Goal: Task Accomplishment & Management: Manage account settings

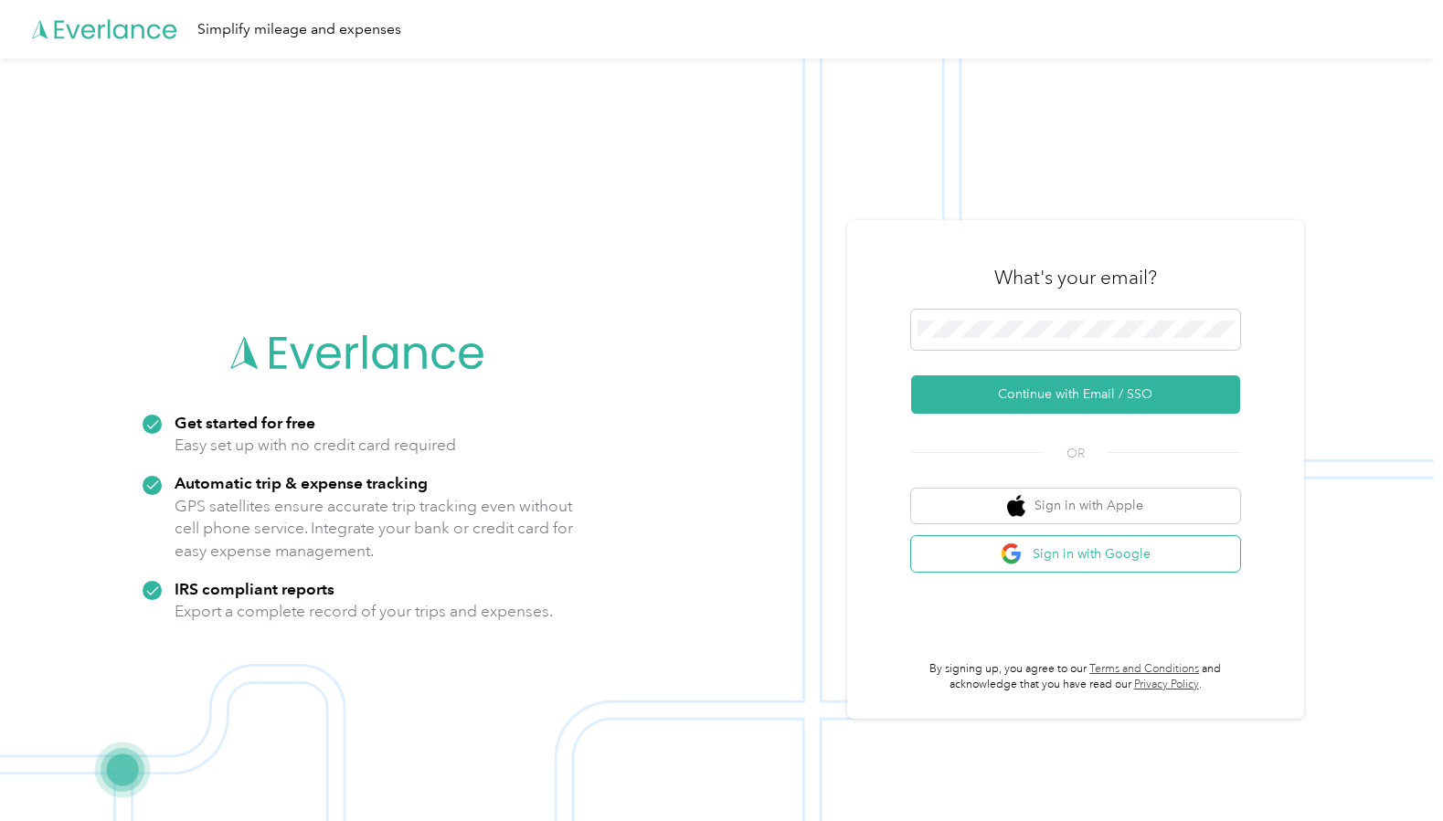
click at [1049, 556] on button "Sign in with Google" at bounding box center [1075, 554] width 329 height 36
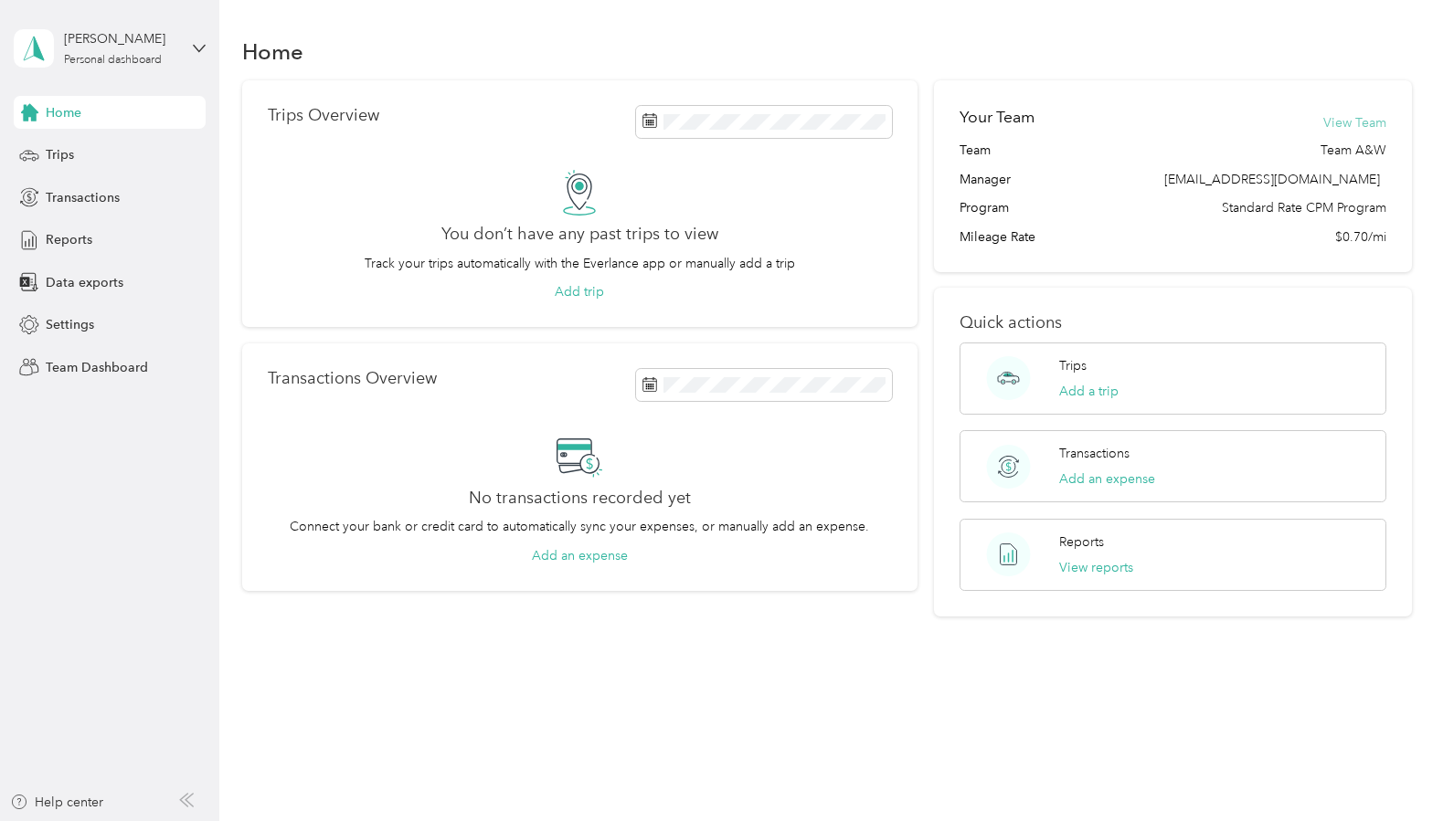
click at [1367, 122] on button "View Team" at bounding box center [1354, 122] width 63 height 19
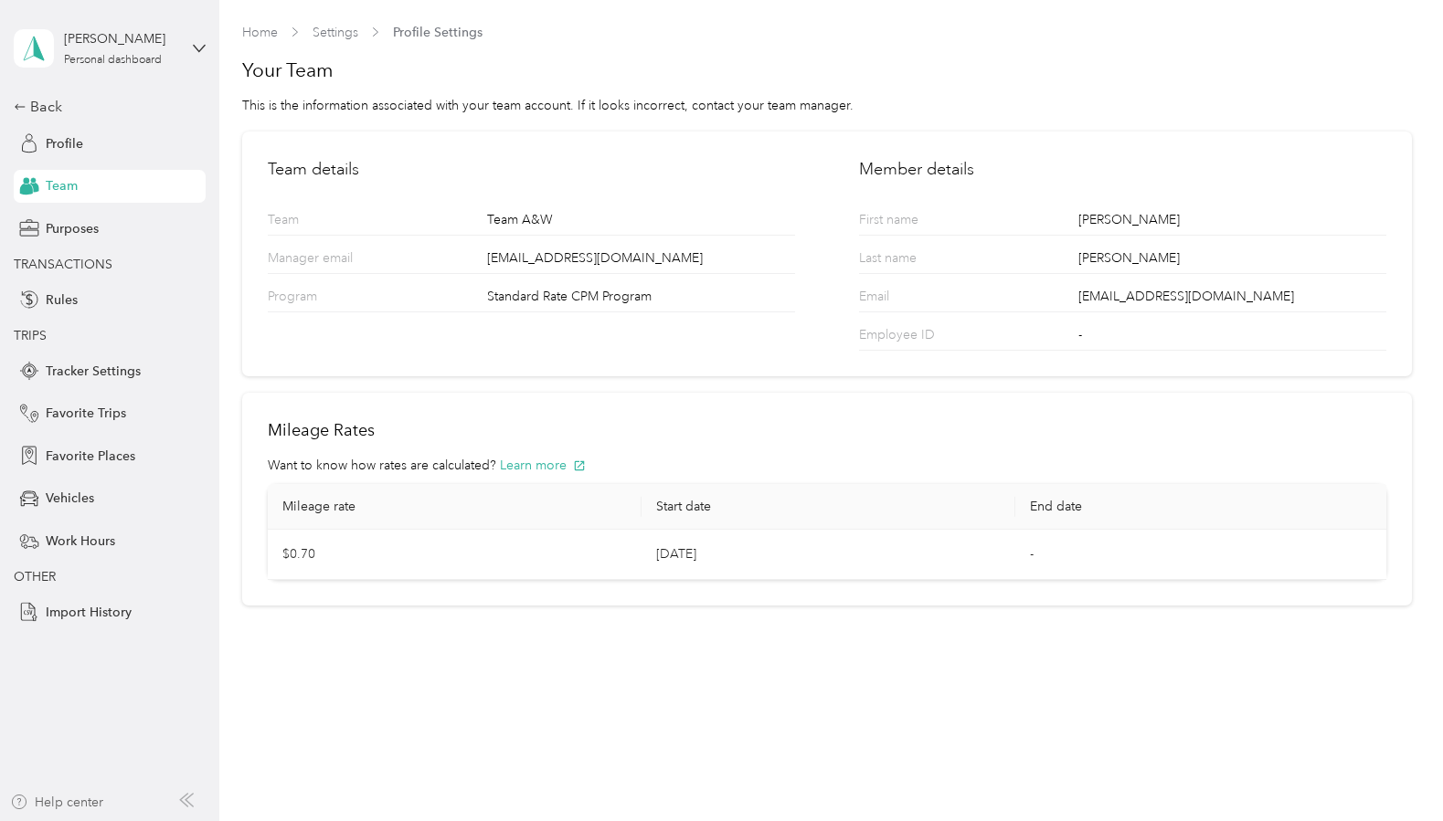
click at [52, 794] on div "Help center" at bounding box center [56, 802] width 93 height 19
click at [257, 32] on link "Home" at bounding box center [260, 33] width 36 height 16
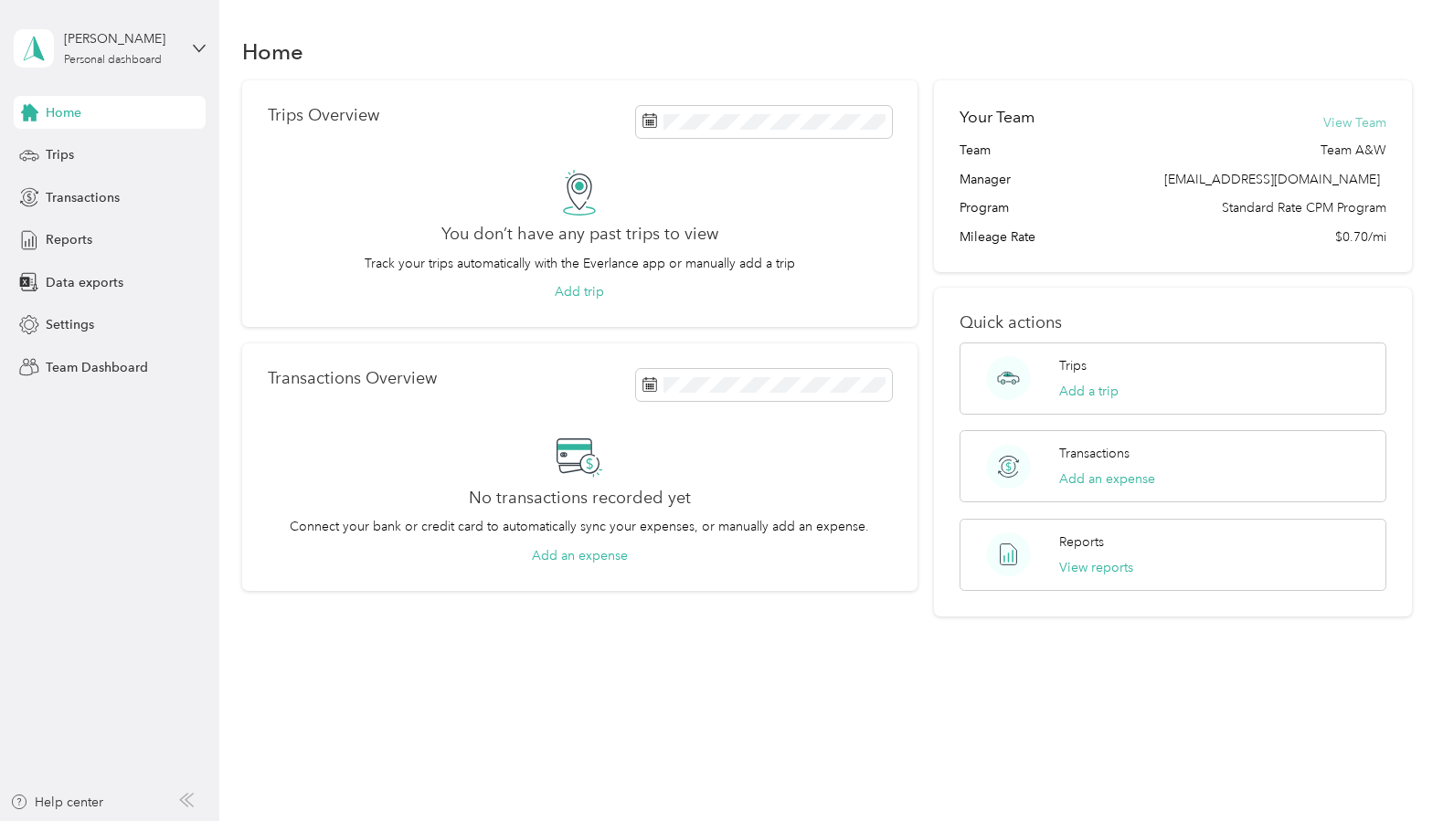
click at [1357, 123] on button "View Team" at bounding box center [1354, 122] width 63 height 19
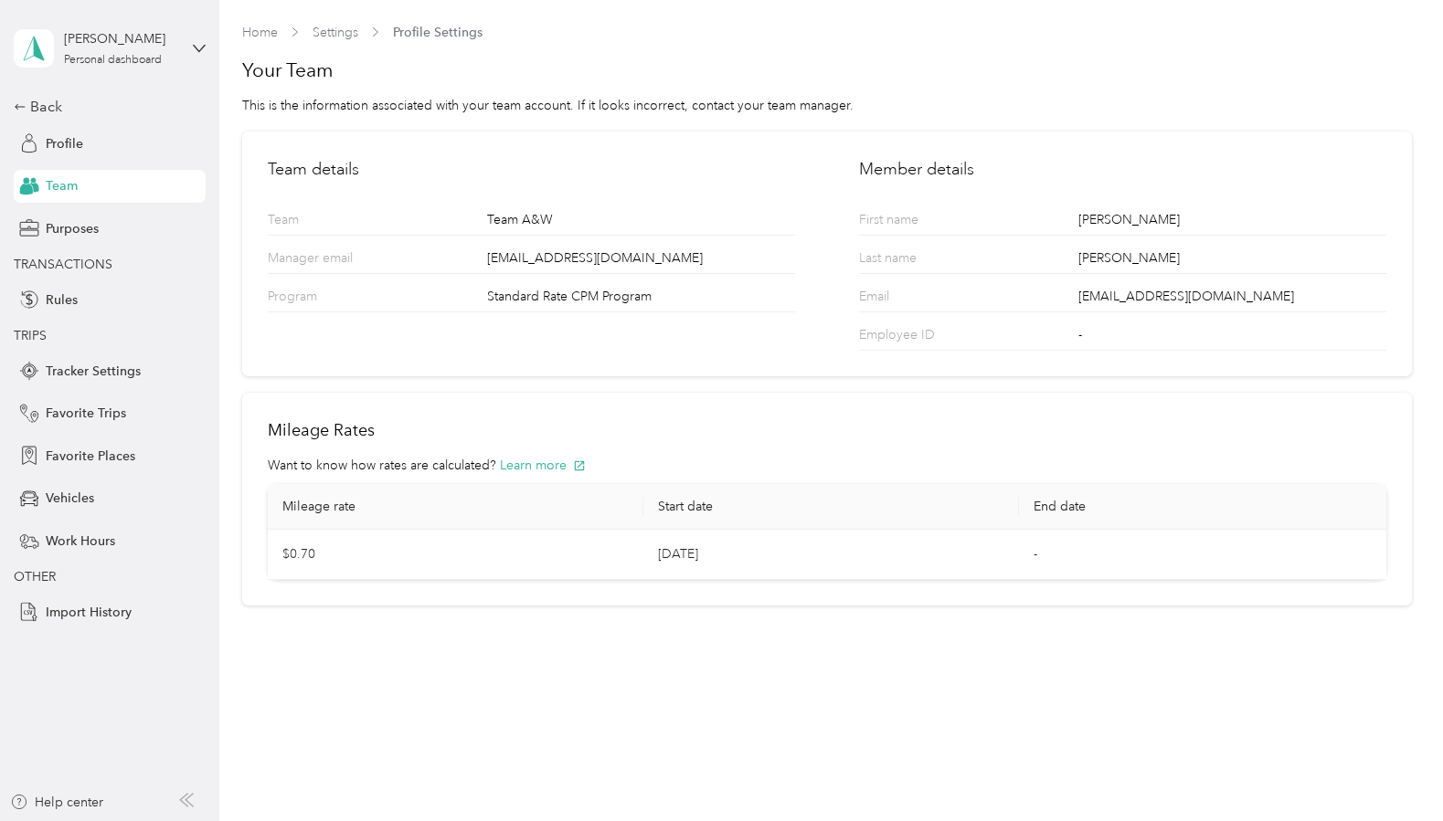
click at [912, 214] on p "First name" at bounding box center [929, 222] width 141 height 25
click at [196, 43] on icon at bounding box center [199, 48] width 13 height 13
click at [97, 144] on div "Team dashboard" at bounding box center [79, 150] width 98 height 19
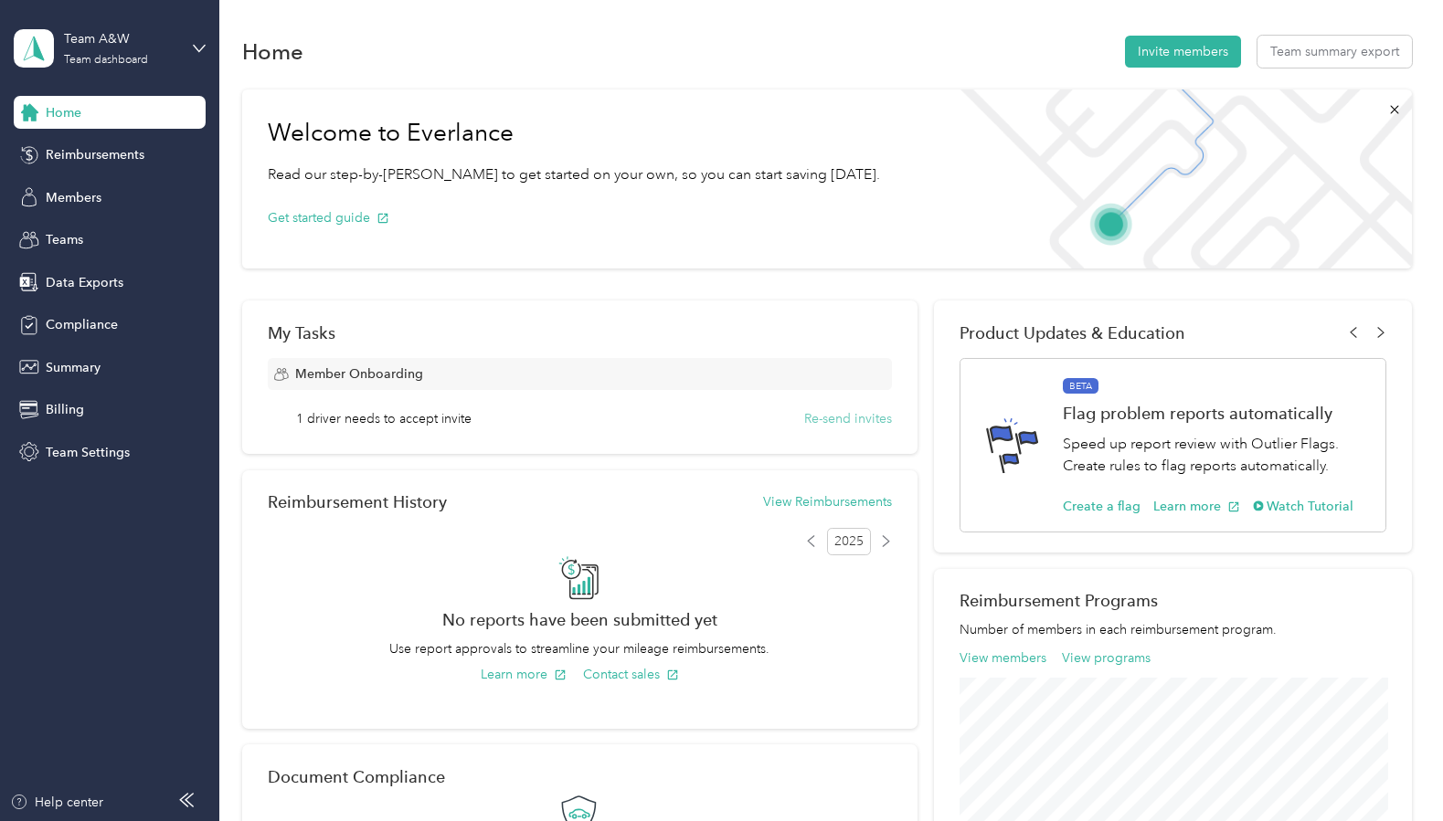
click at [849, 419] on button "Re-send invites" at bounding box center [848, 418] width 88 height 19
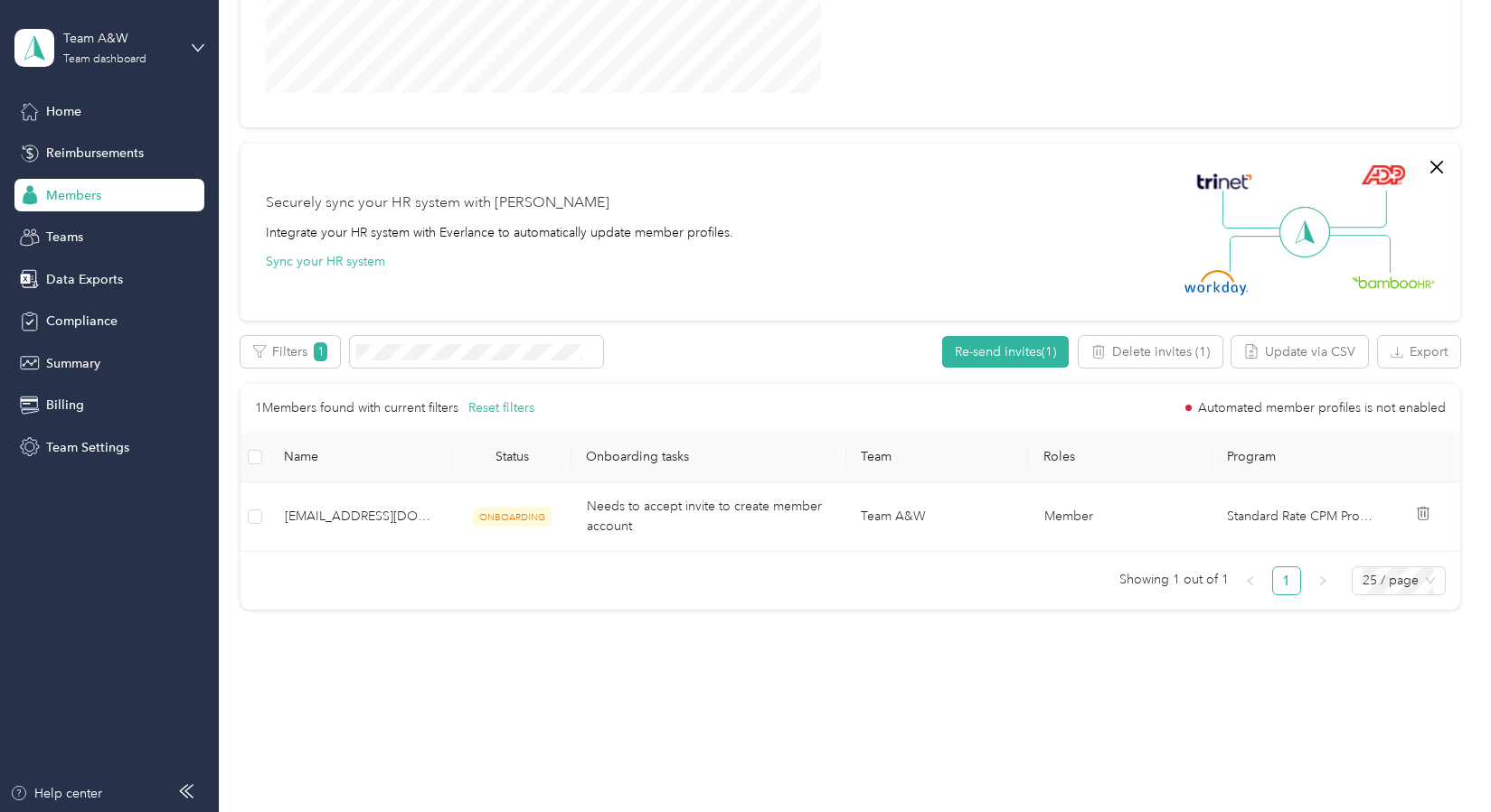
scroll to position [386, 0]
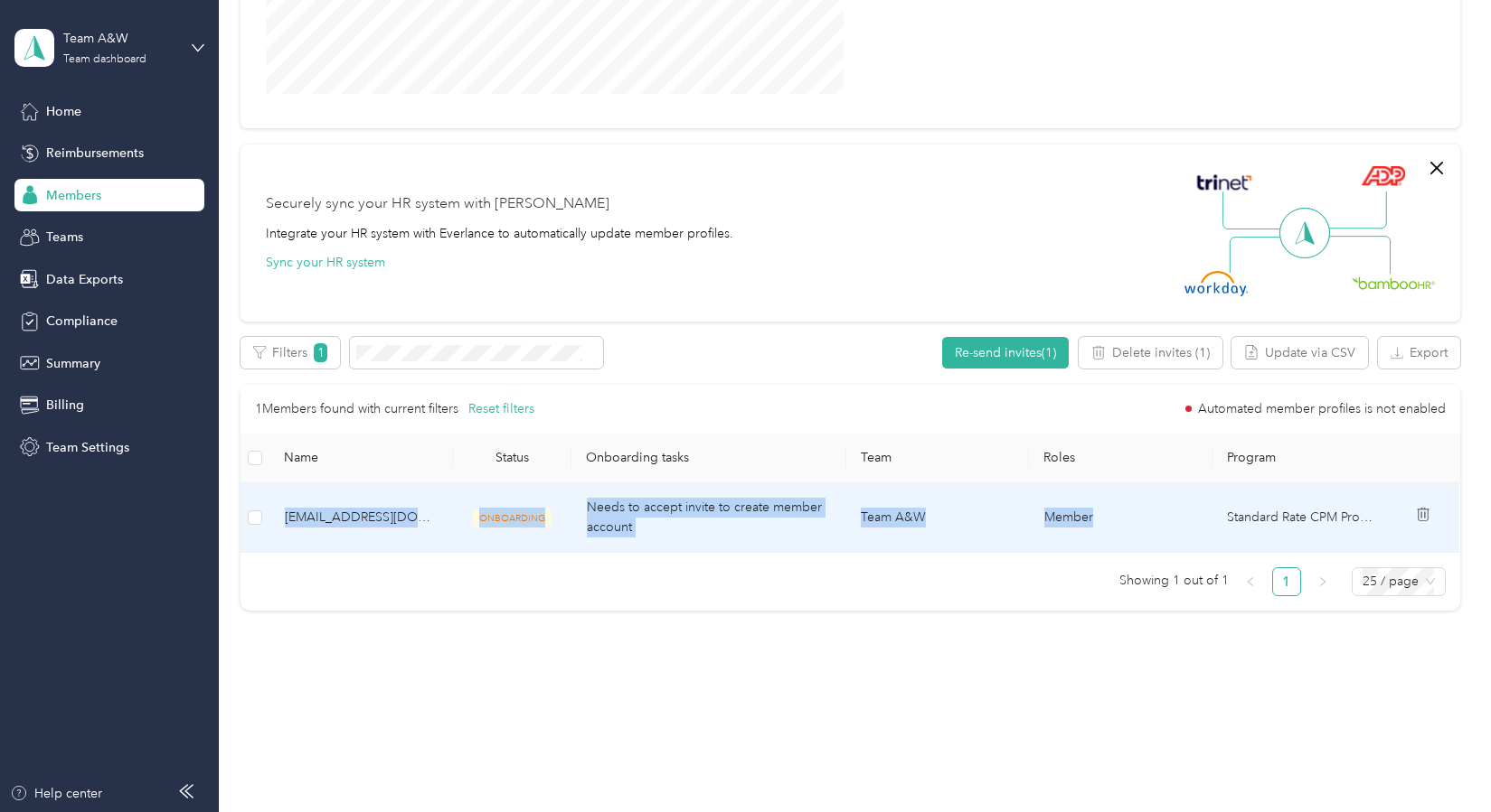
drag, startPoint x: 1427, startPoint y: 514, endPoint x: 952, endPoint y: 518, distance: 475.0
click at [952, 518] on tr "[EMAIL_ADDRESS][DOMAIN_NAME] ONBOARDING Needs to accept invite to create member…" at bounding box center [852, 518] width 1223 height 69
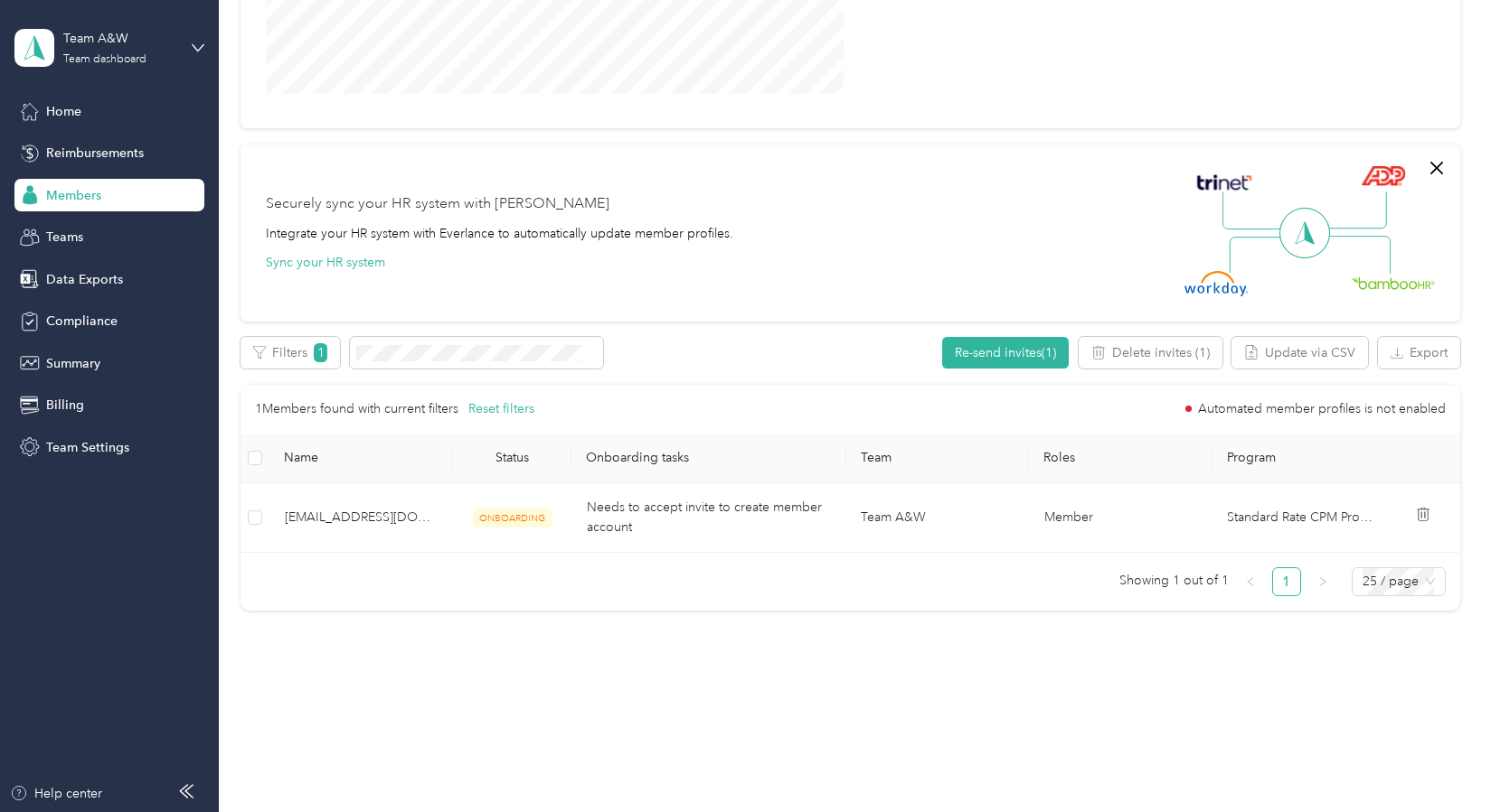
click at [592, 722] on div "Members All Members 2 Onboarding 1 NEW Onboarding tasks Number of members with …" at bounding box center [850, 169] width 1262 height 1111
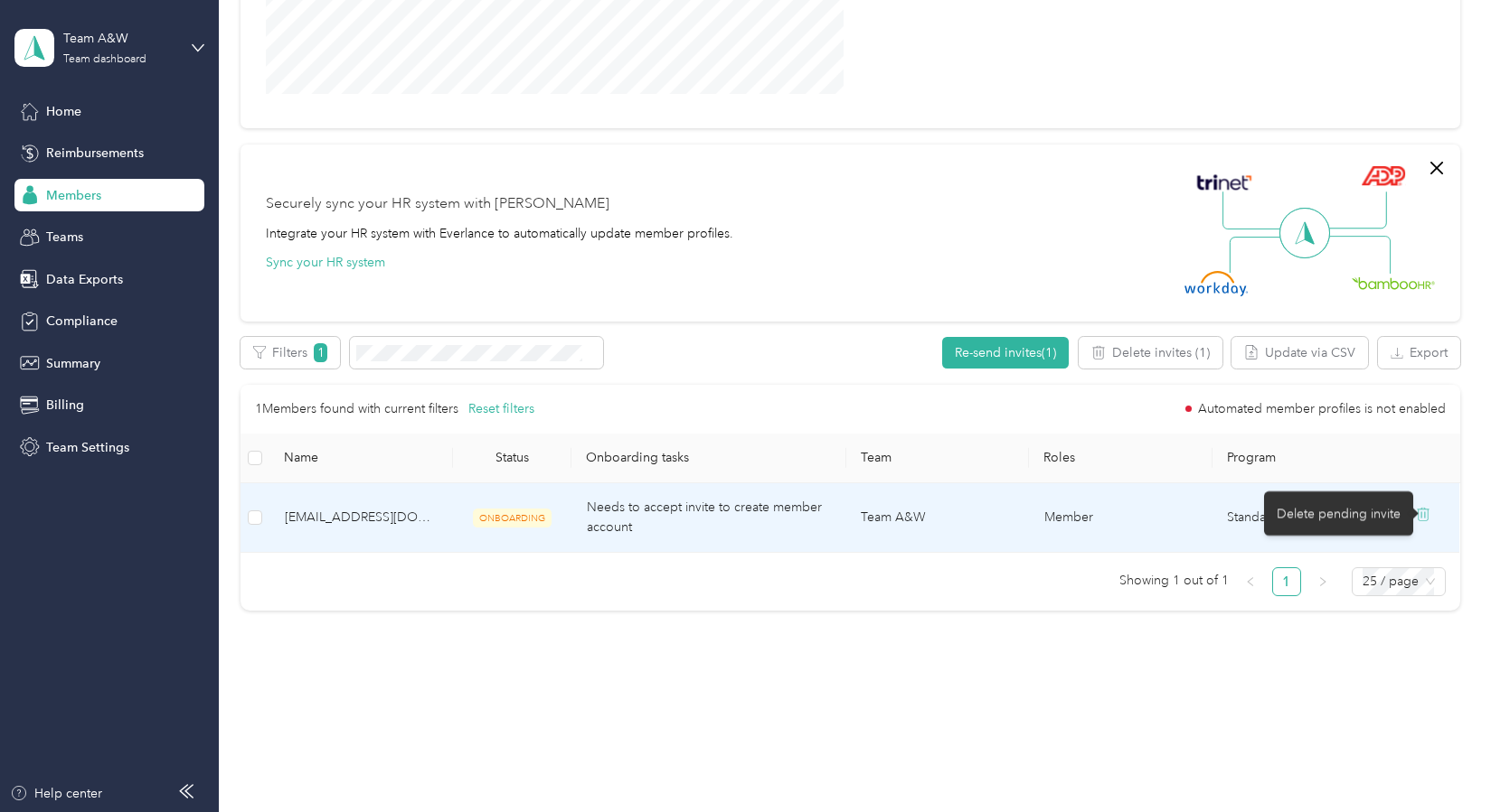
click at [1425, 512] on icon at bounding box center [1425, 514] width 0 height 5
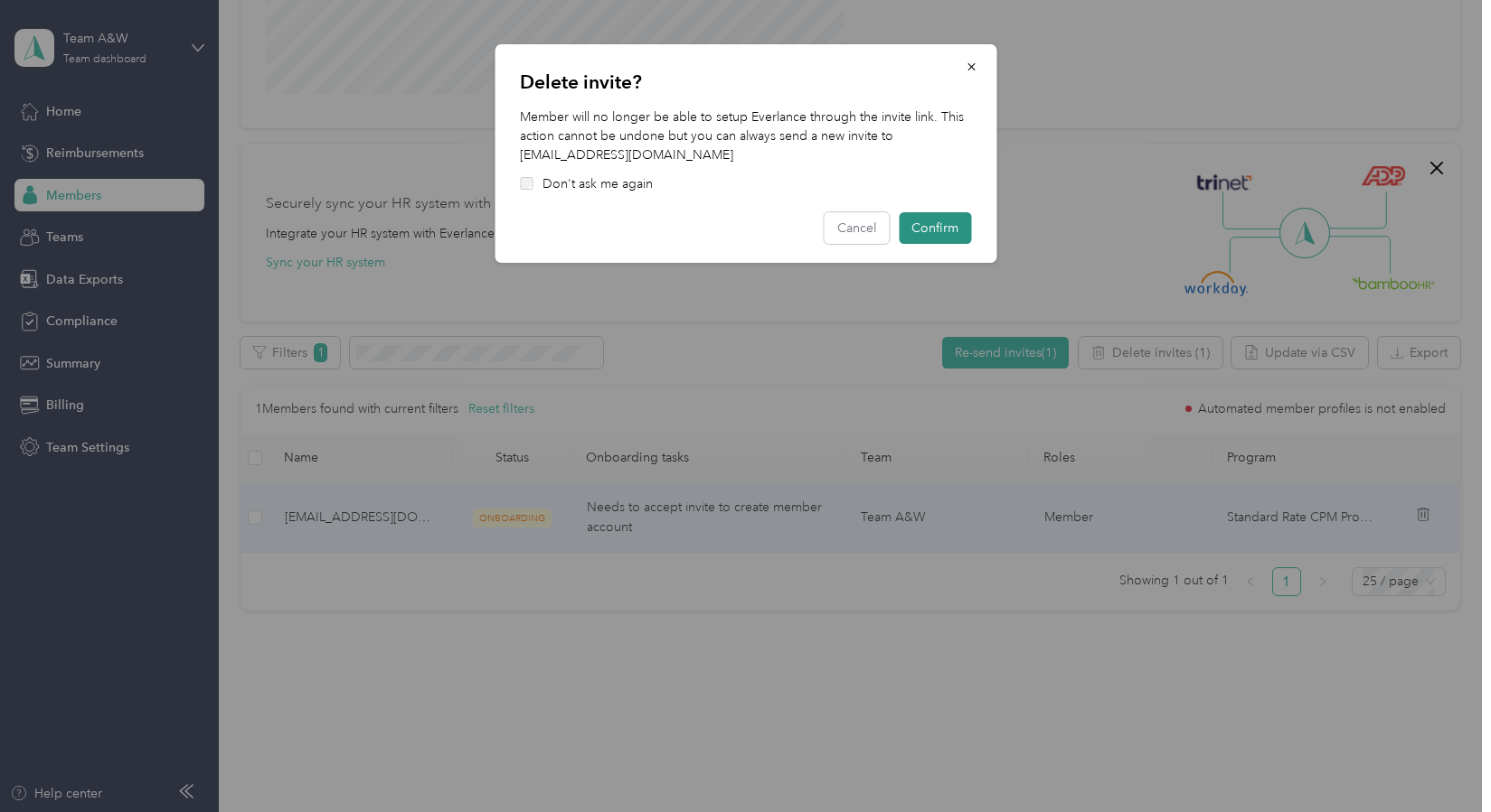
click at [941, 222] on button "Confirm" at bounding box center [934, 228] width 72 height 32
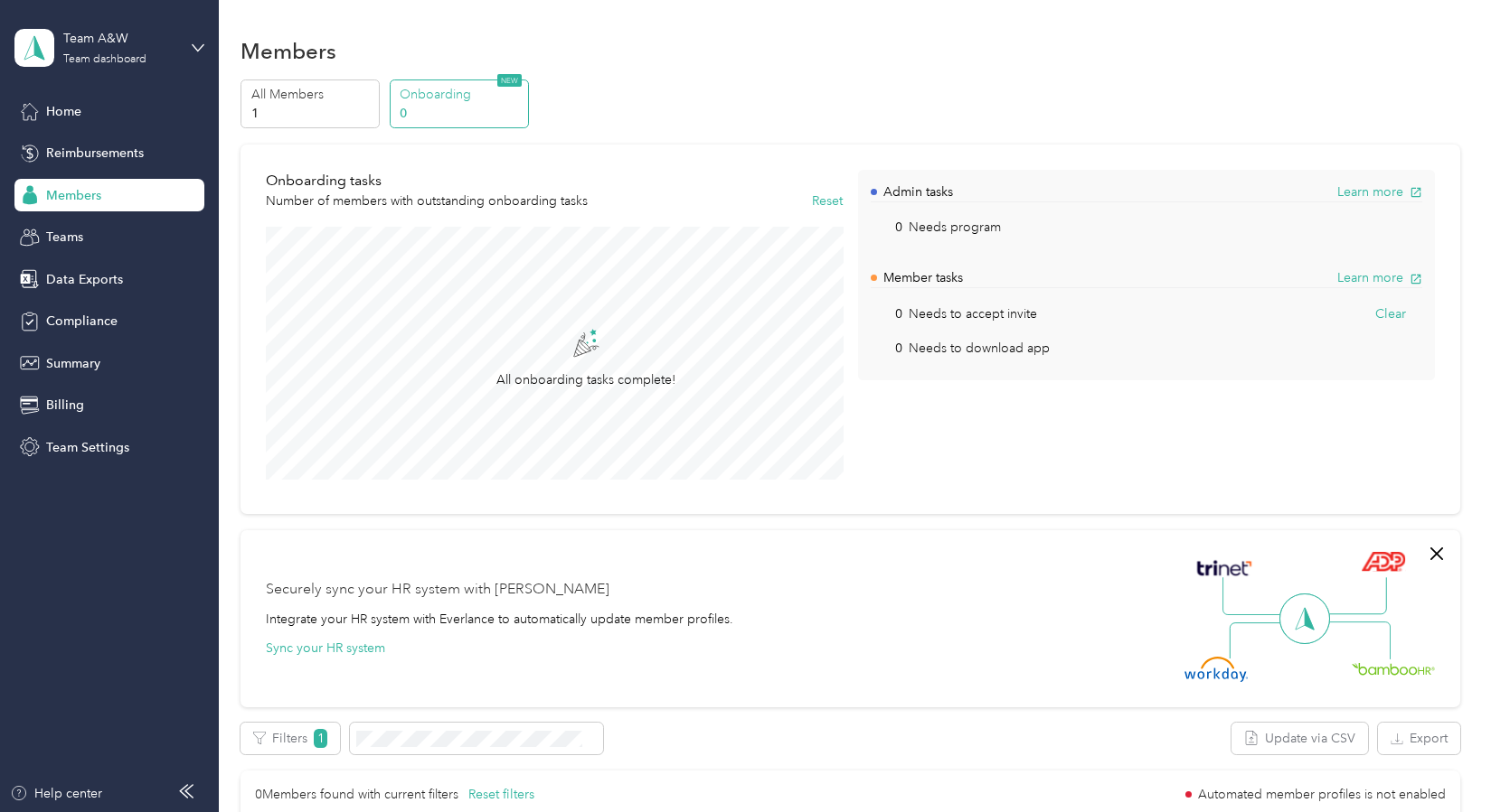
scroll to position [0, 0]
click at [321, 118] on p "1" at bounding box center [313, 113] width 123 height 19
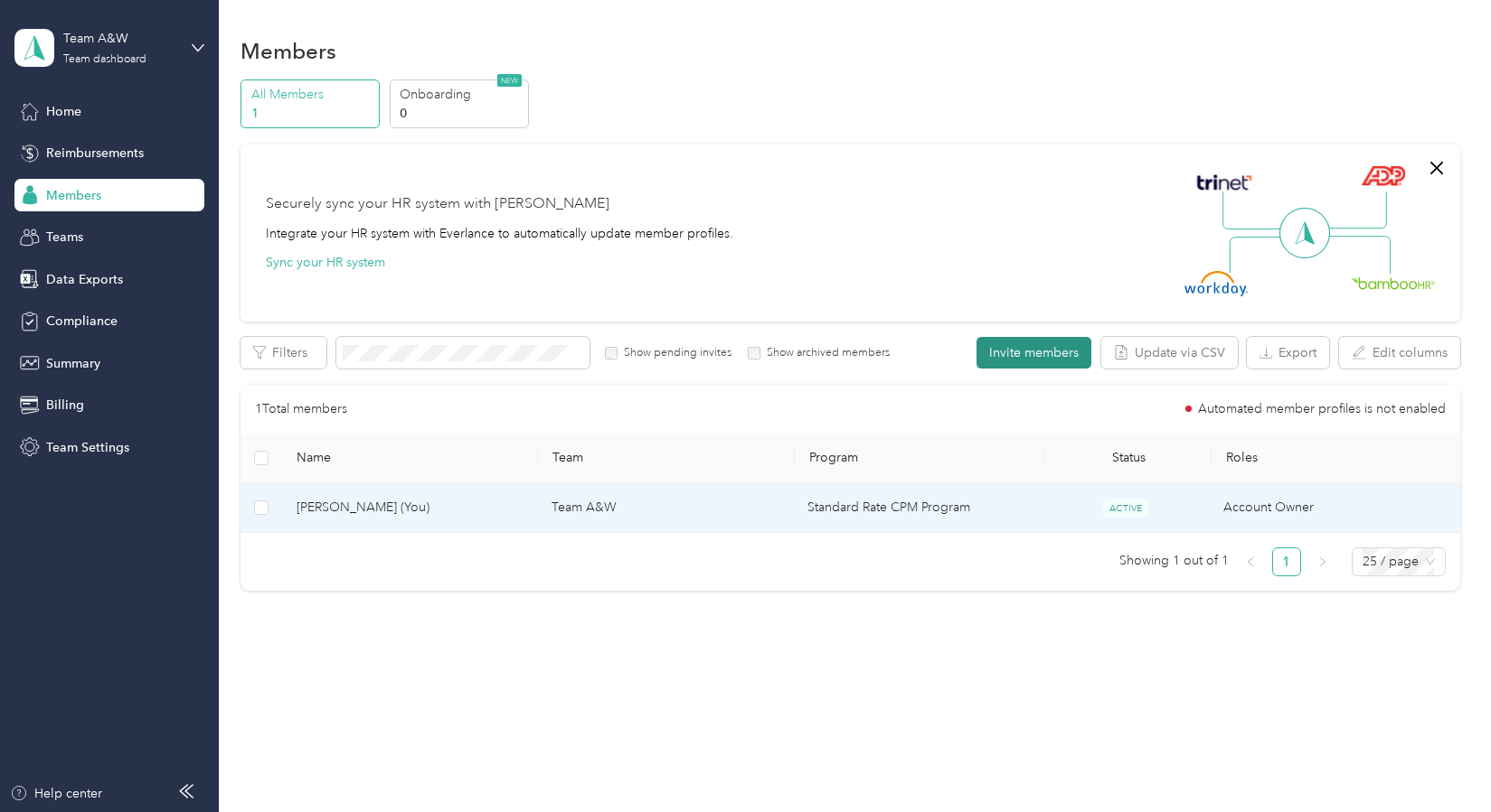
click at [1027, 357] on button "Invite members" at bounding box center [1034, 353] width 115 height 32
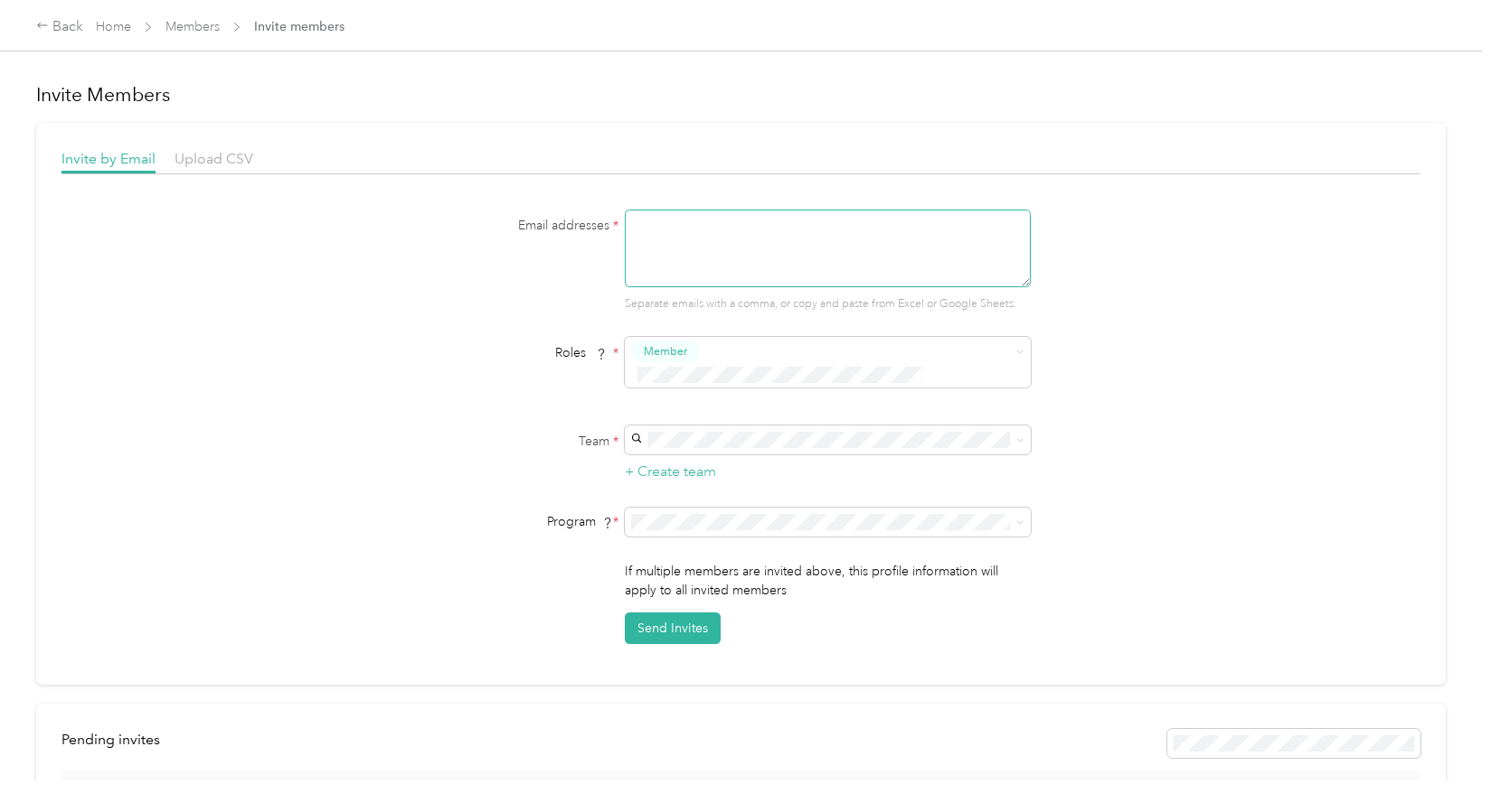
click at [739, 254] on textarea at bounding box center [827, 248] width 406 height 78
type textarea "[EMAIL_ADDRESS][DOMAIN_NAME]"
click at [677, 387] on span "Member" at bounding box center [675, 384] width 44 height 16
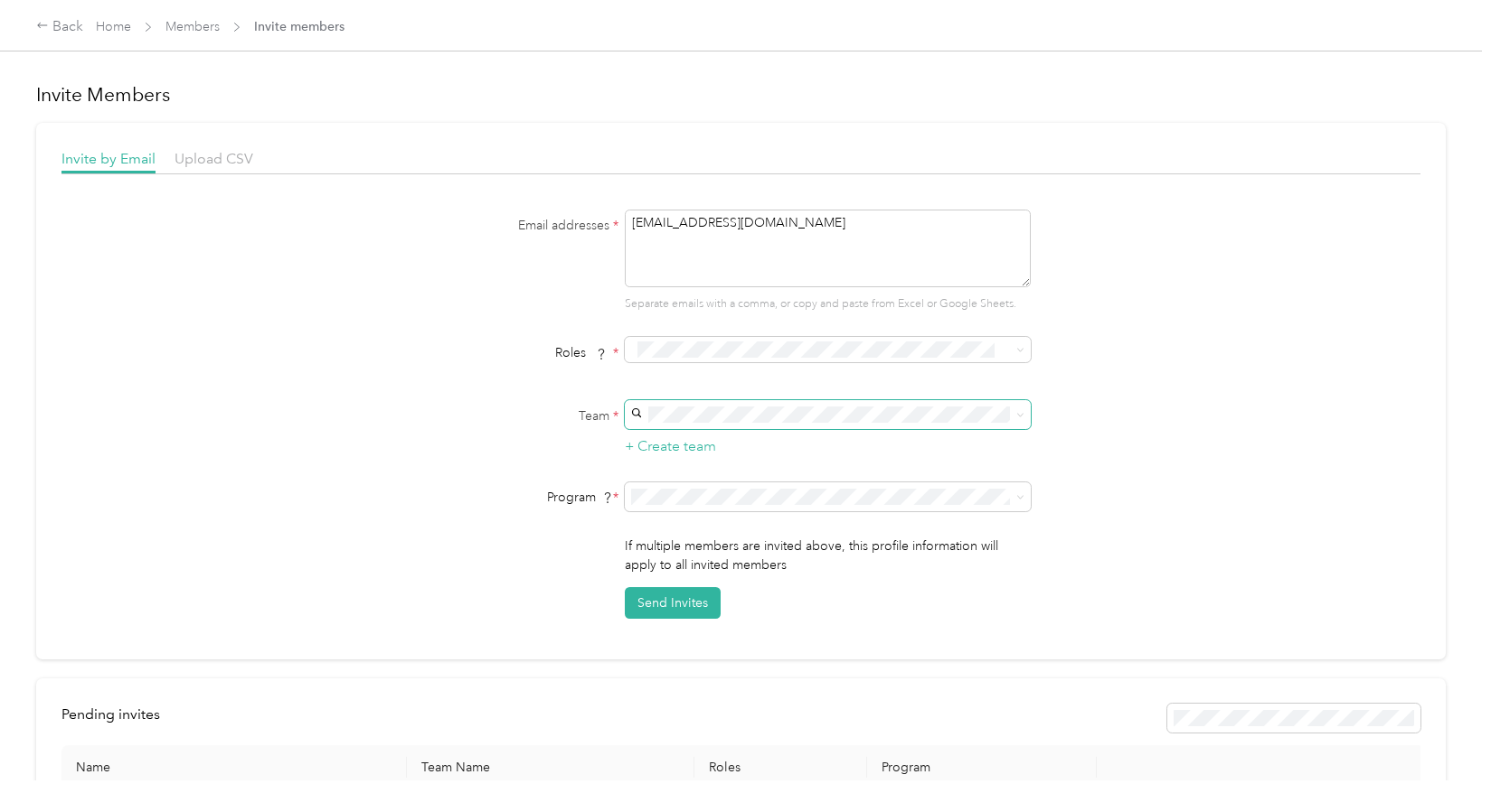
click at [683, 407] on span at bounding box center [827, 414] width 406 height 29
click at [680, 442] on span "Team A&W (Main organization)" at bounding box center [728, 450] width 177 height 16
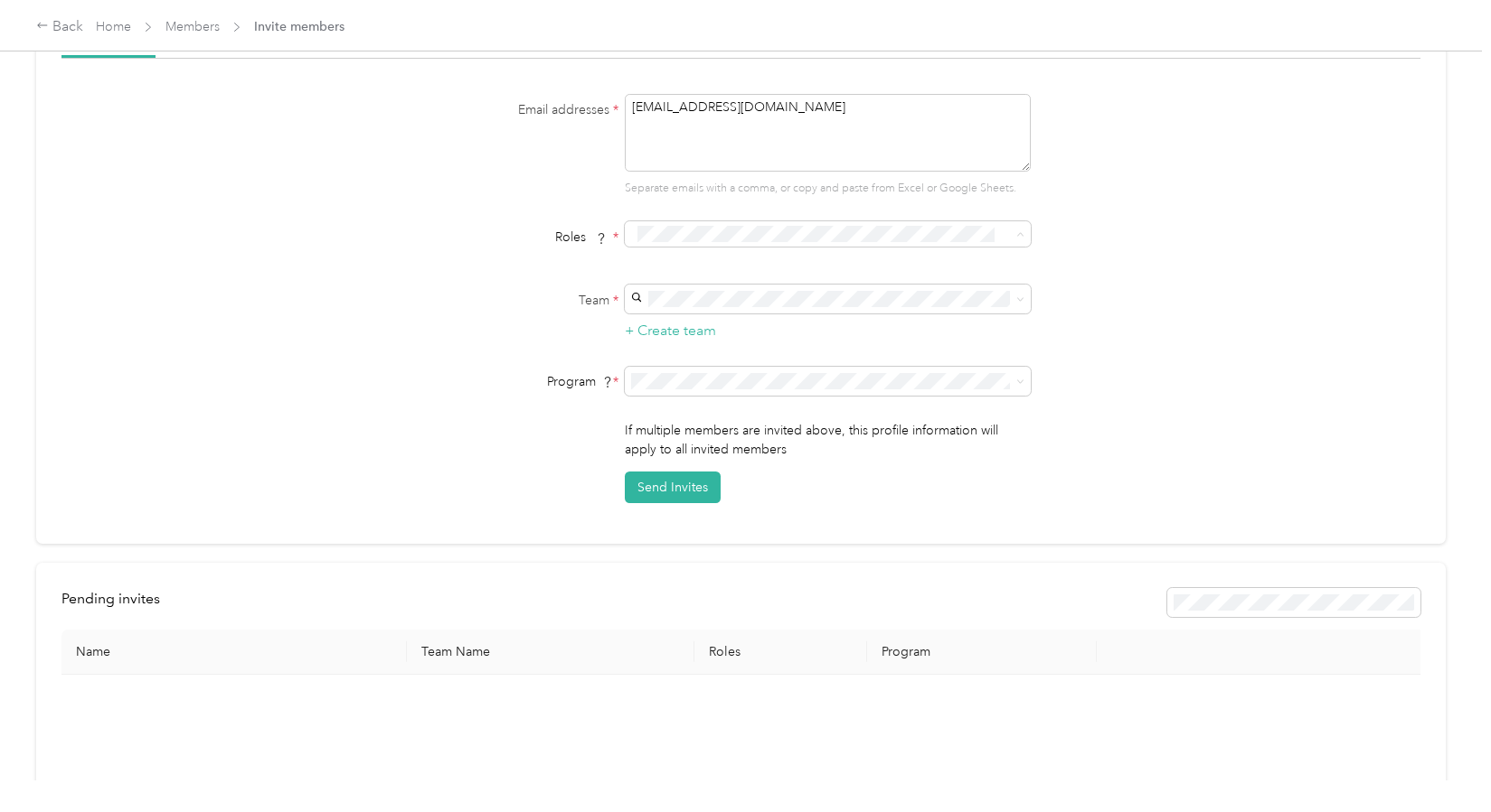
click at [672, 262] on span "Member" at bounding box center [675, 269] width 44 height 16
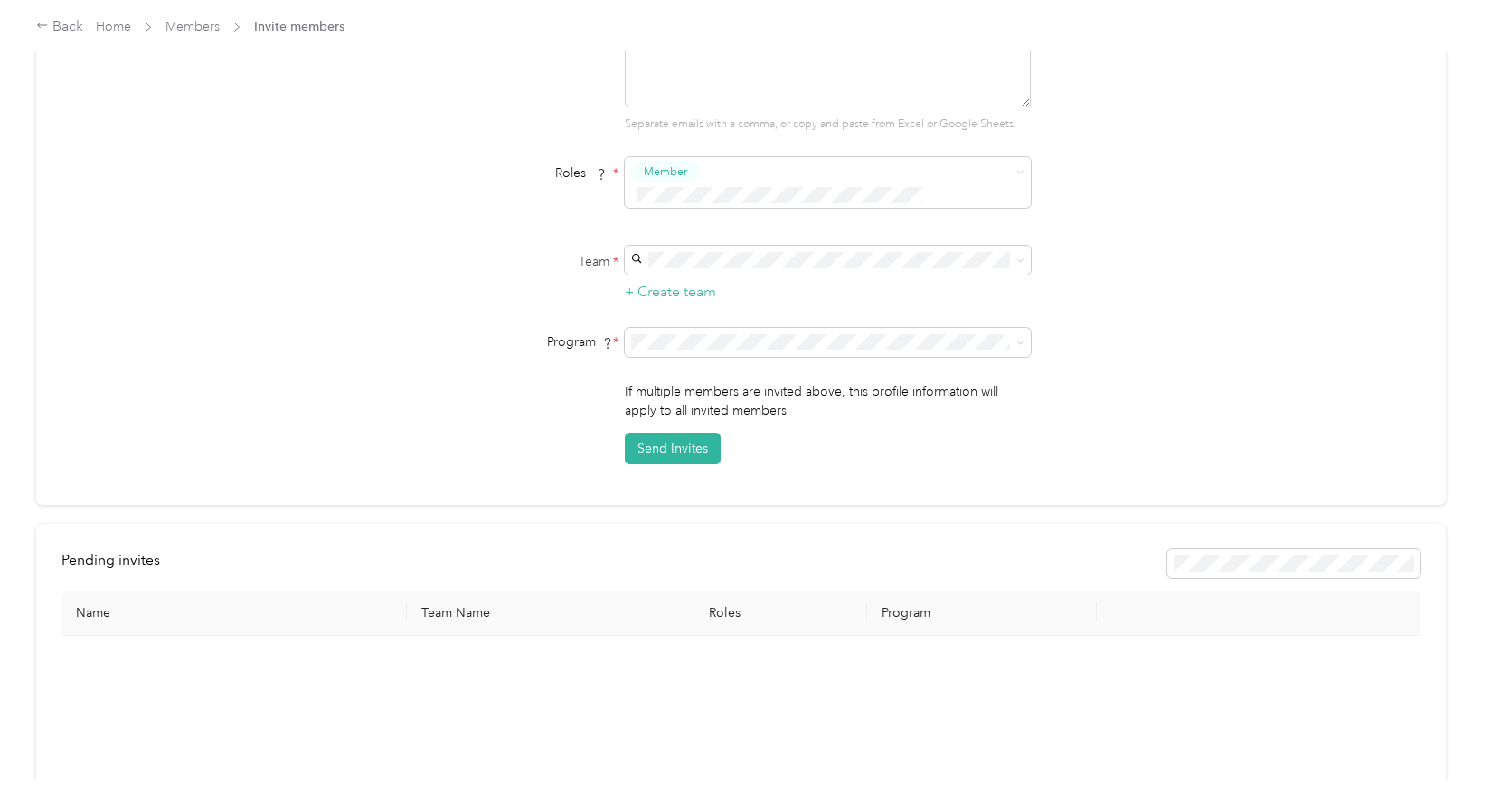
scroll to position [191, 0]
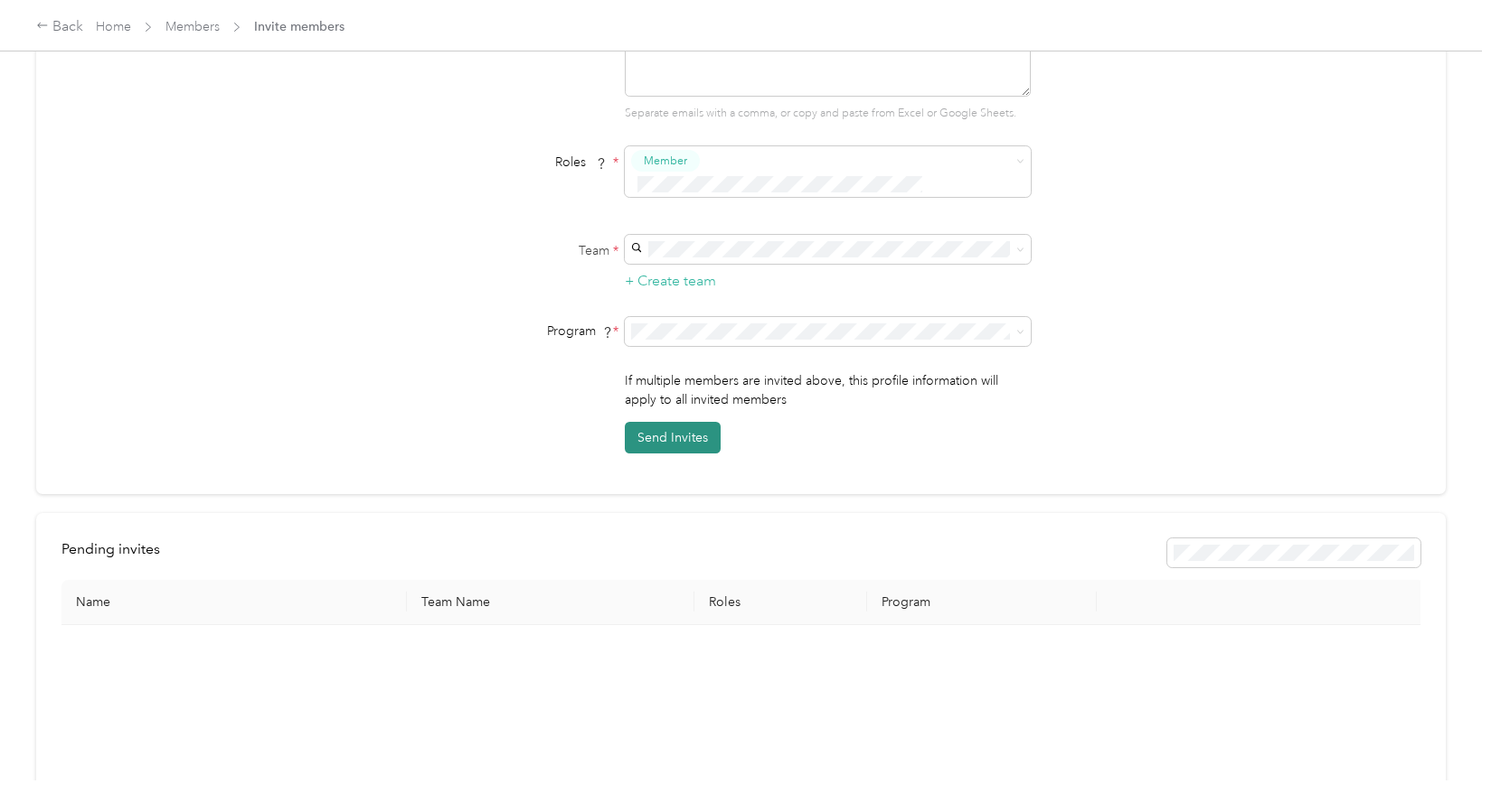
click at [687, 422] on button "Send Invites" at bounding box center [672, 438] width 96 height 32
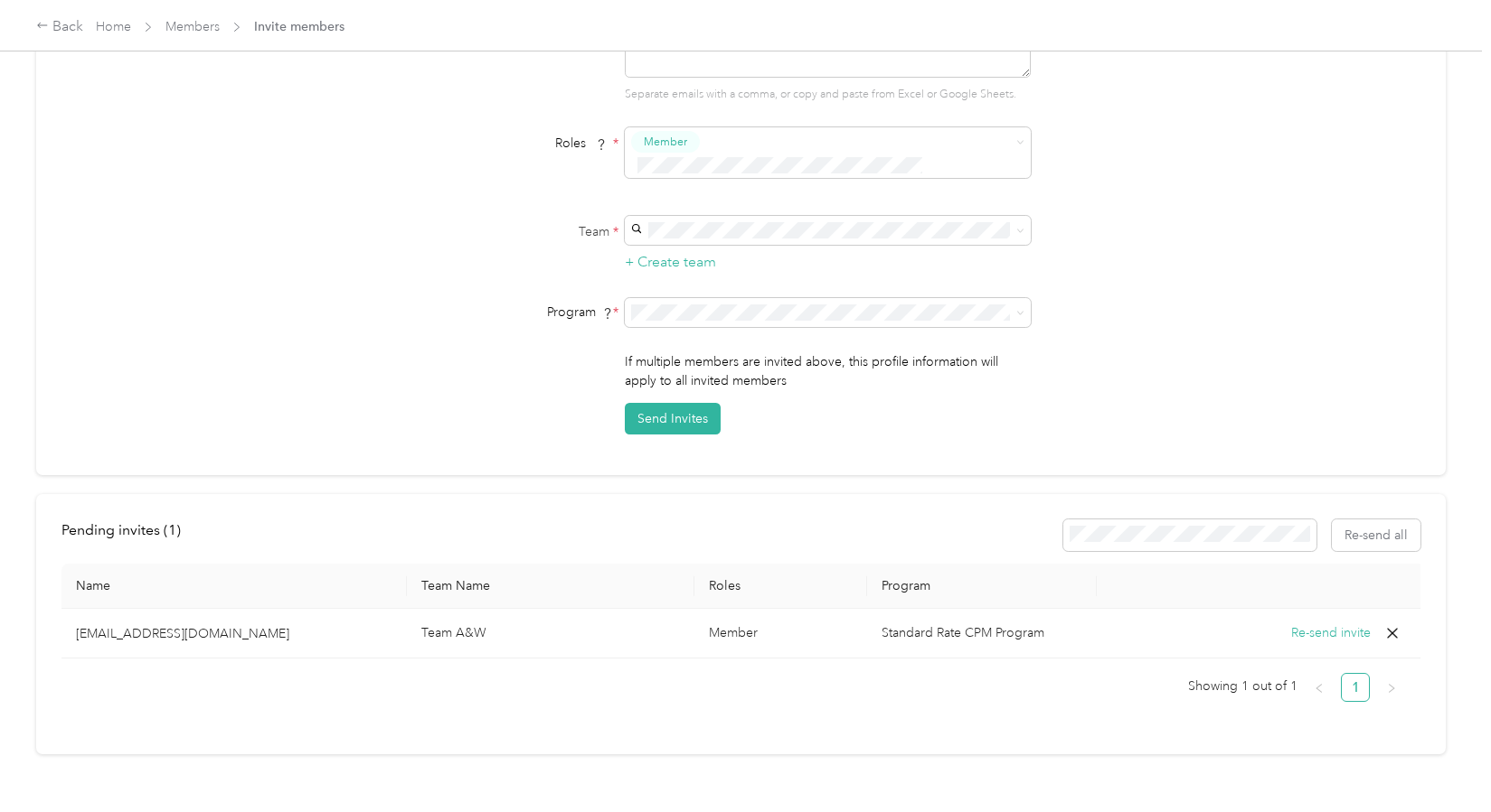
scroll to position [209, 0]
